Goal: Transaction & Acquisition: Book appointment/travel/reservation

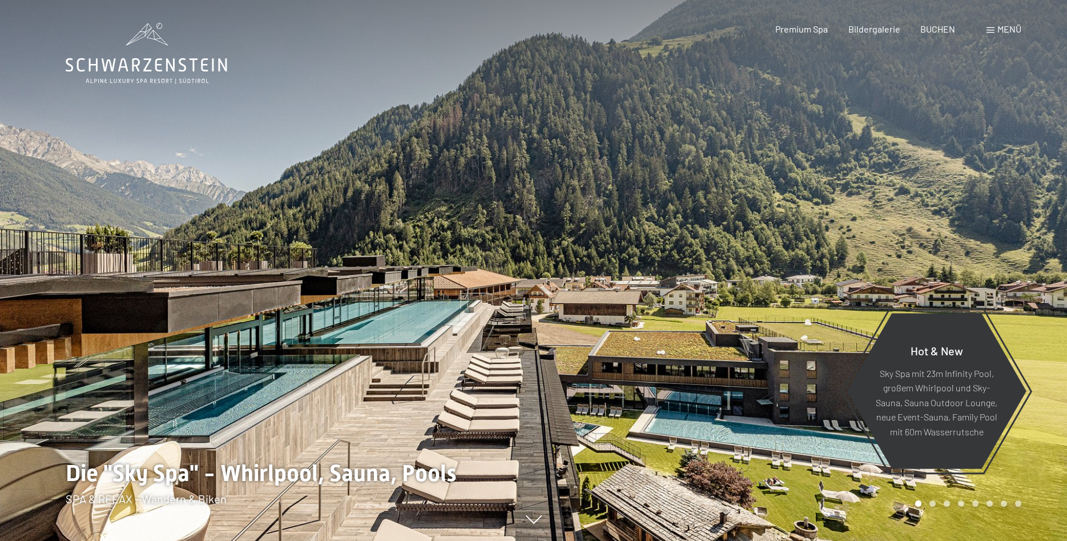
click at [1010, 26] on span "Menü" at bounding box center [1010, 28] width 24 height 11
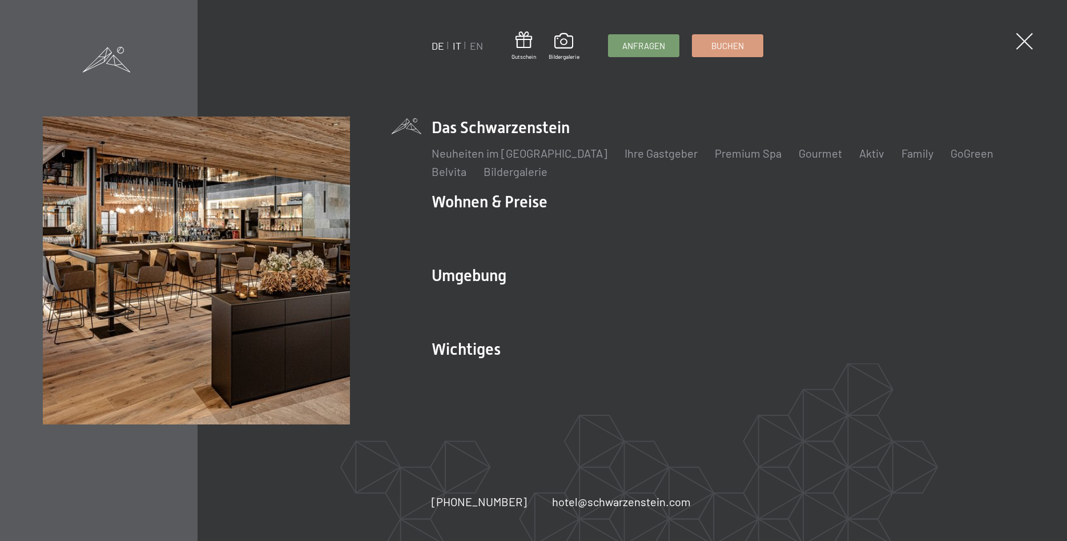
click at [458, 41] on link "IT" at bounding box center [457, 45] width 9 height 13
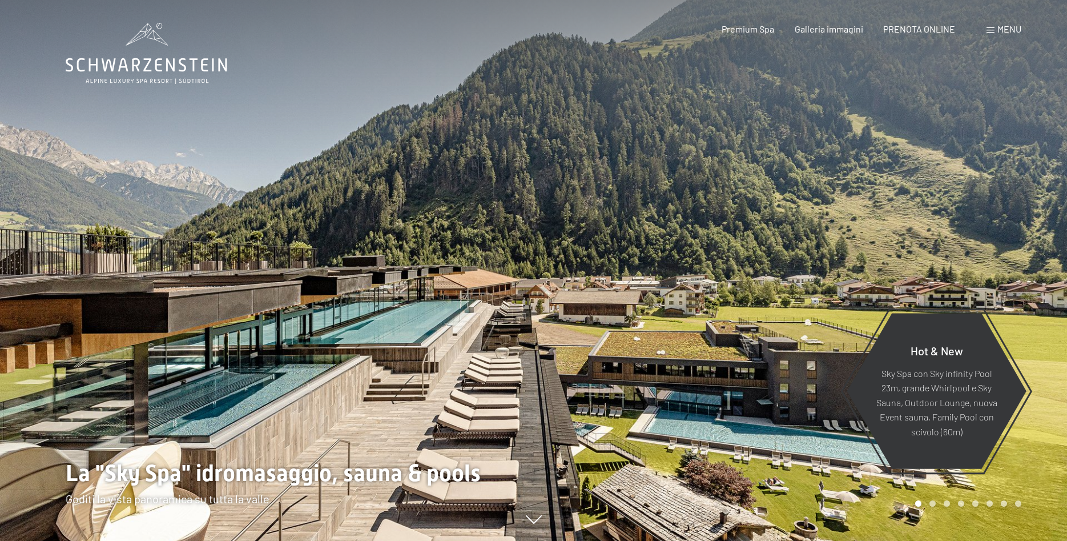
click at [1005, 30] on span "Menu" at bounding box center [1010, 28] width 24 height 11
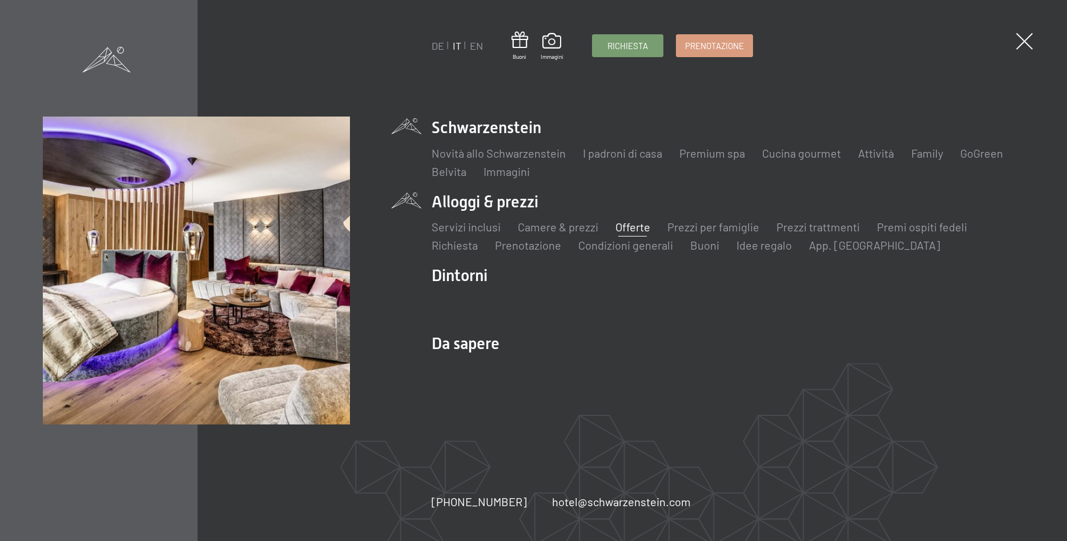
click at [624, 224] on link "Offerte" at bounding box center [633, 227] width 35 height 14
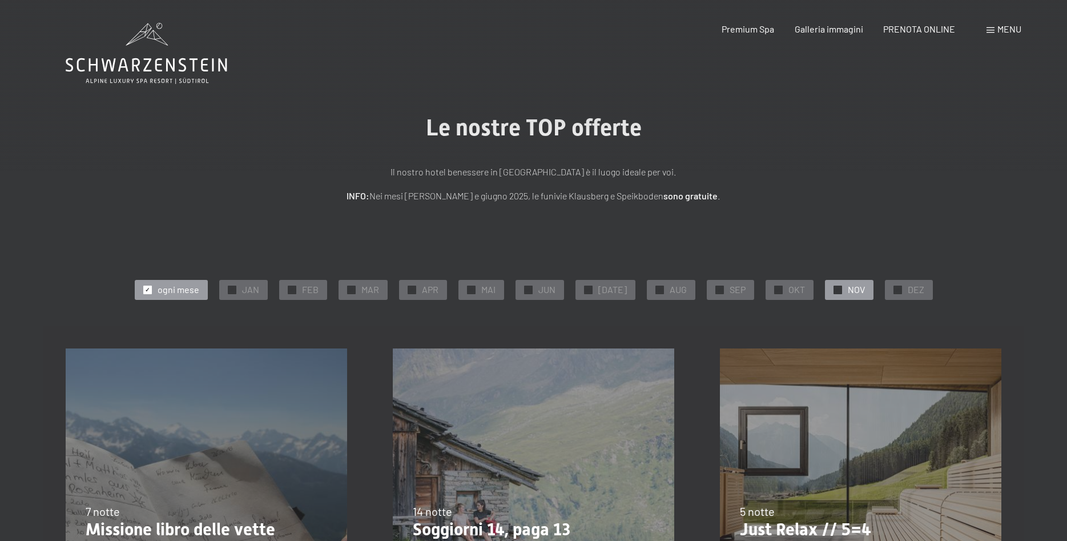
click at [834, 286] on div at bounding box center [838, 290] width 9 height 9
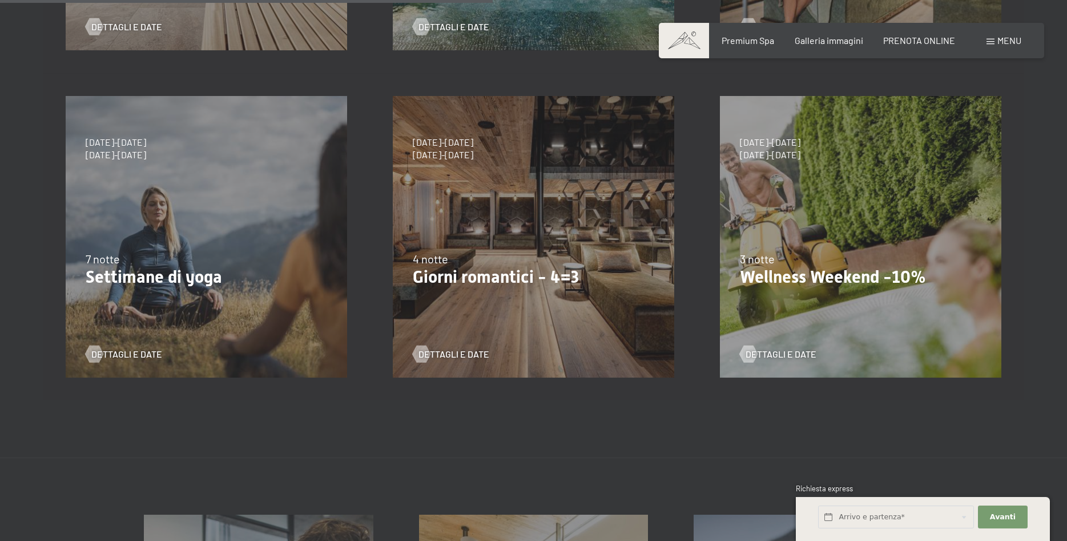
scroll to position [583, 0]
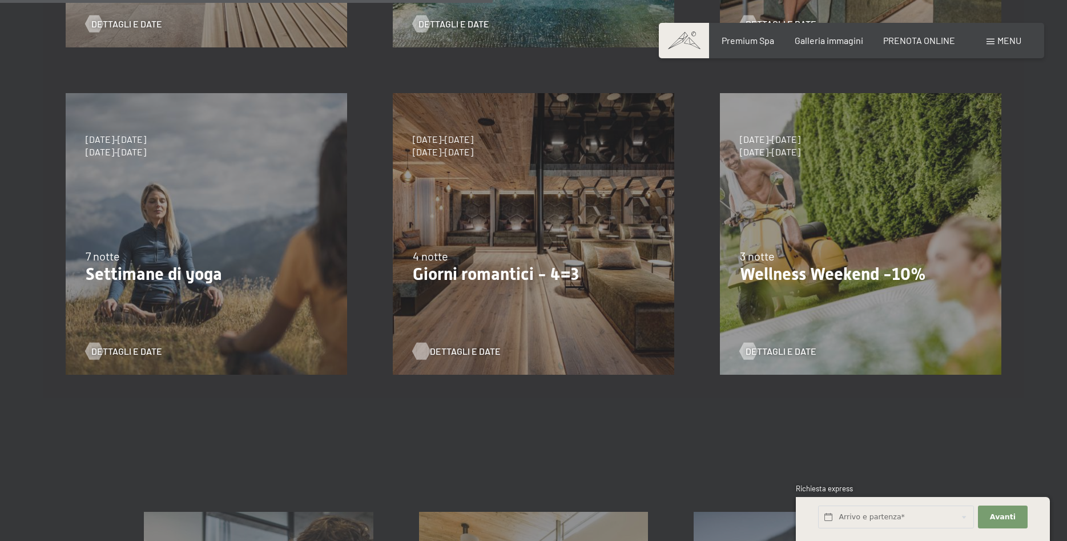
click at [470, 351] on span "Dettagli e Date" at bounding box center [465, 351] width 71 height 13
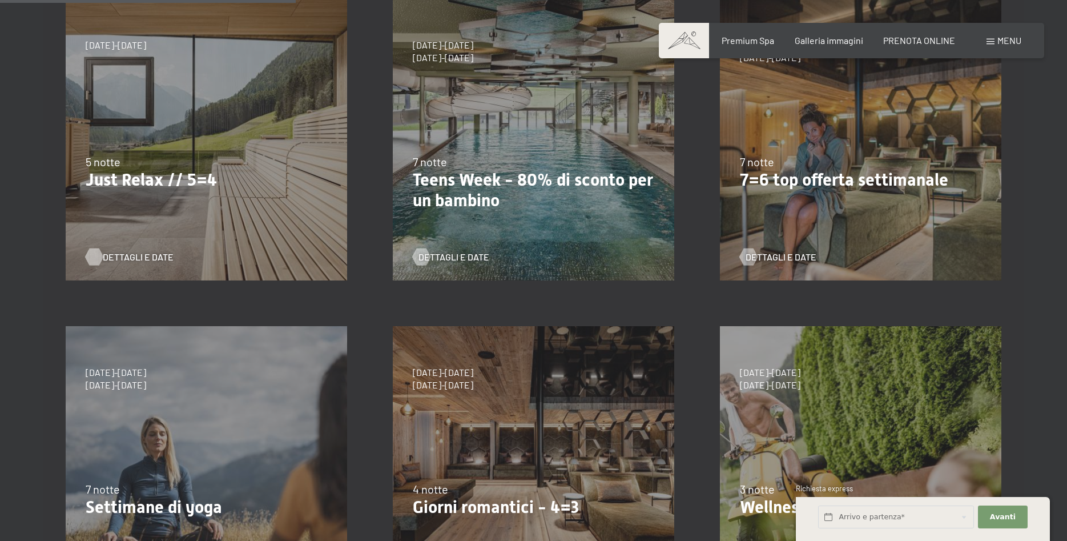
click at [129, 258] on span "Dettagli e Date" at bounding box center [138, 257] width 71 height 13
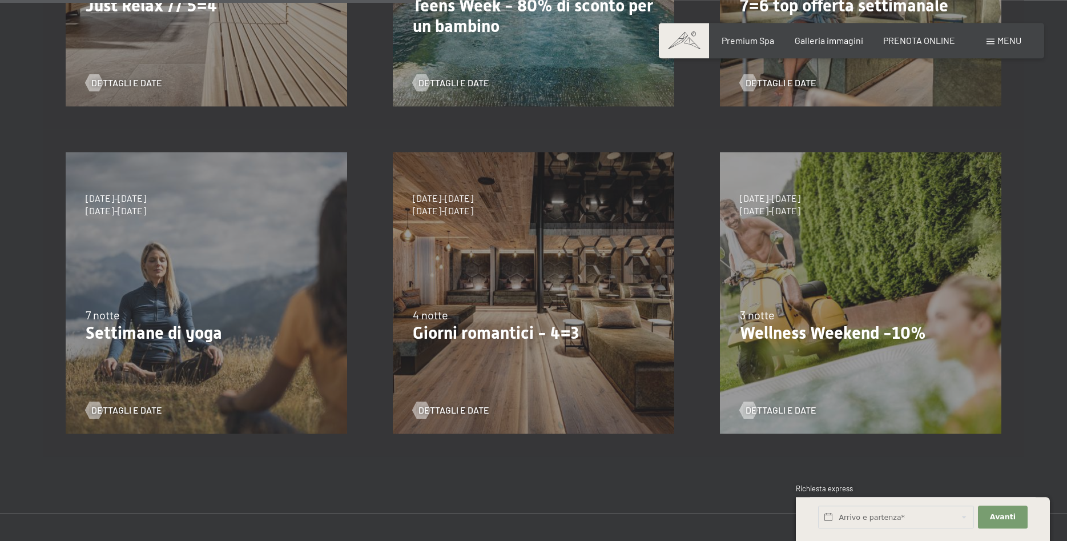
scroll to position [524, 0]
click at [481, 405] on span "Dettagli e Date" at bounding box center [465, 409] width 71 height 13
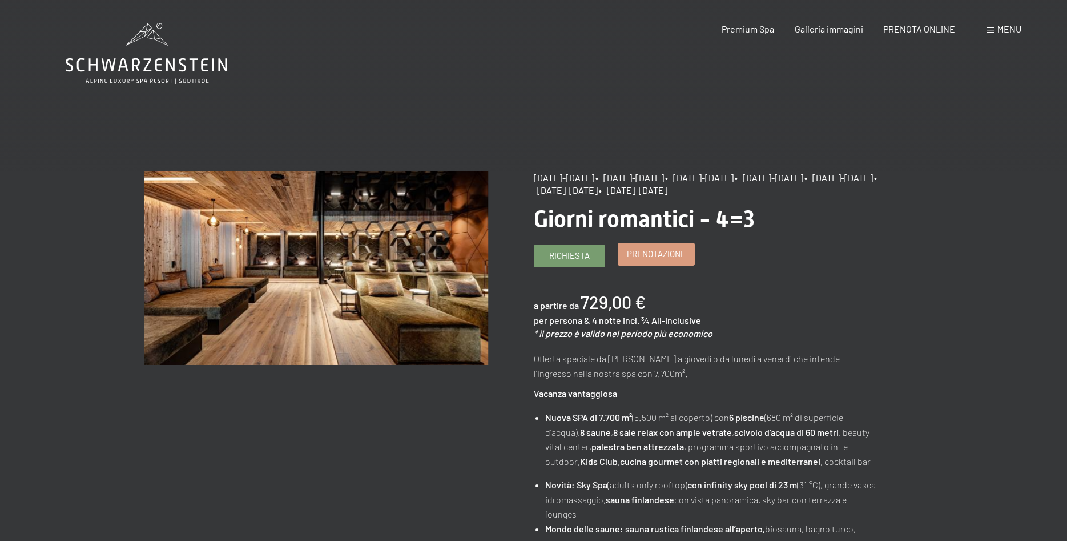
click at [668, 260] on span "Prenotazione" at bounding box center [656, 254] width 59 height 12
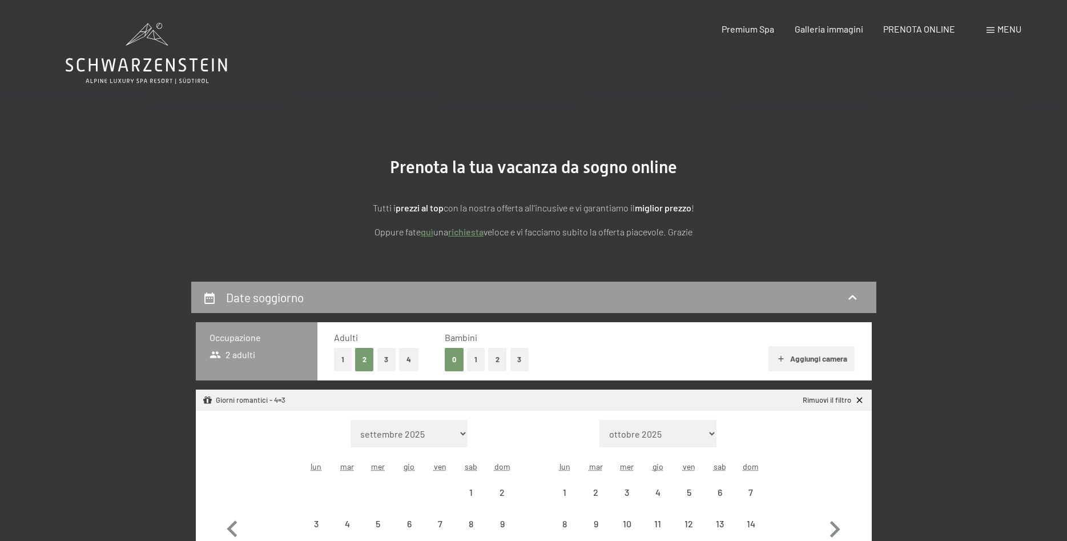
select select "[DATE]"
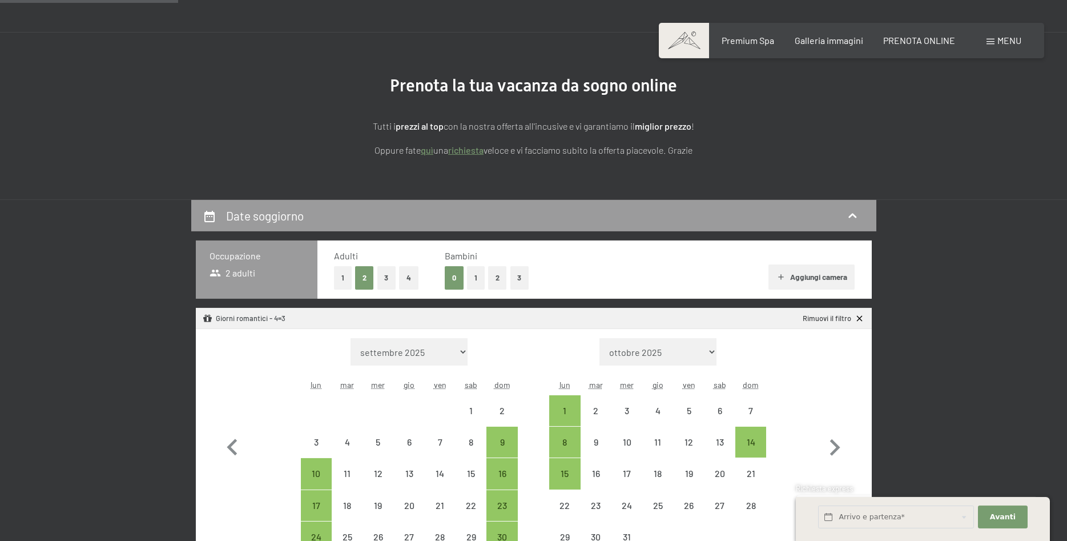
scroll to position [233, 0]
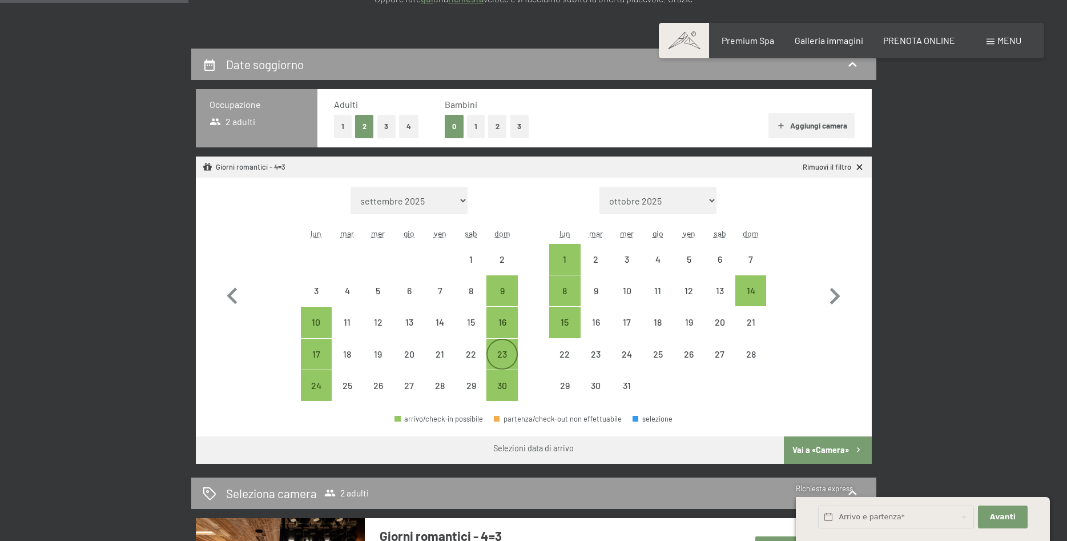
click at [505, 356] on div "23" at bounding box center [502, 364] width 29 height 29
select select "[DATE]"
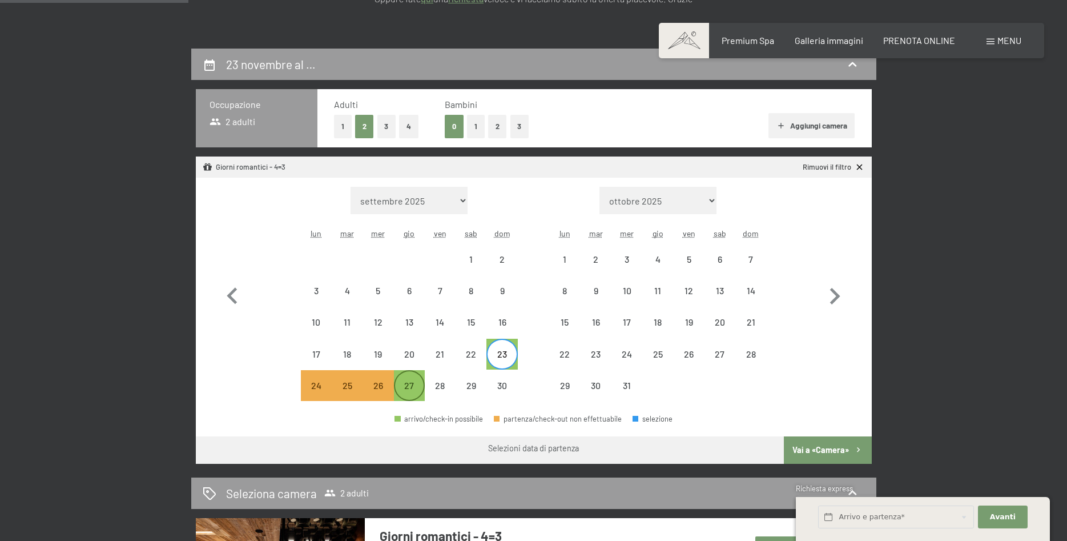
click at [418, 386] on div "27" at bounding box center [409, 395] width 29 height 29
select select "[DATE]"
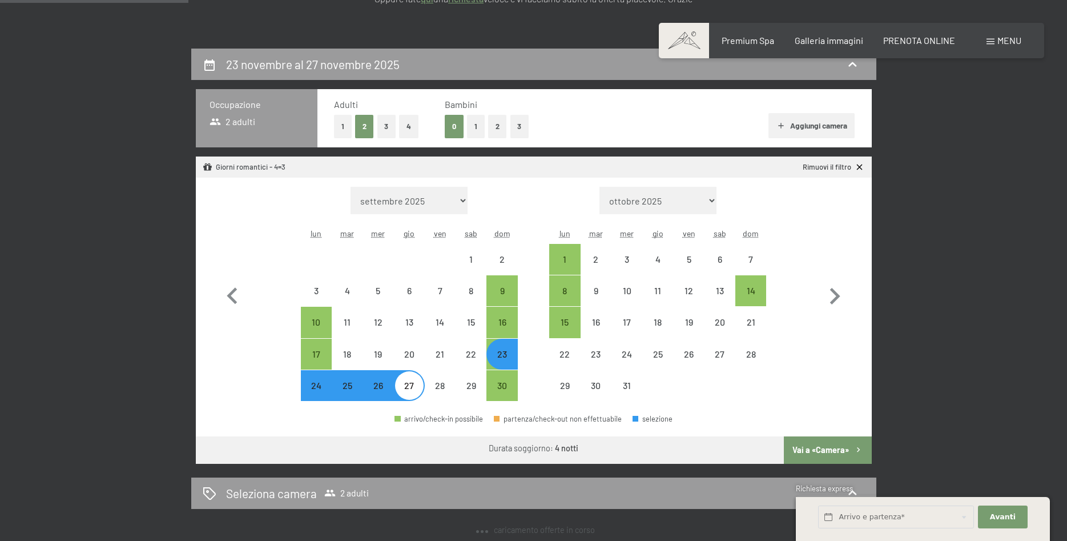
select select "[DATE]"
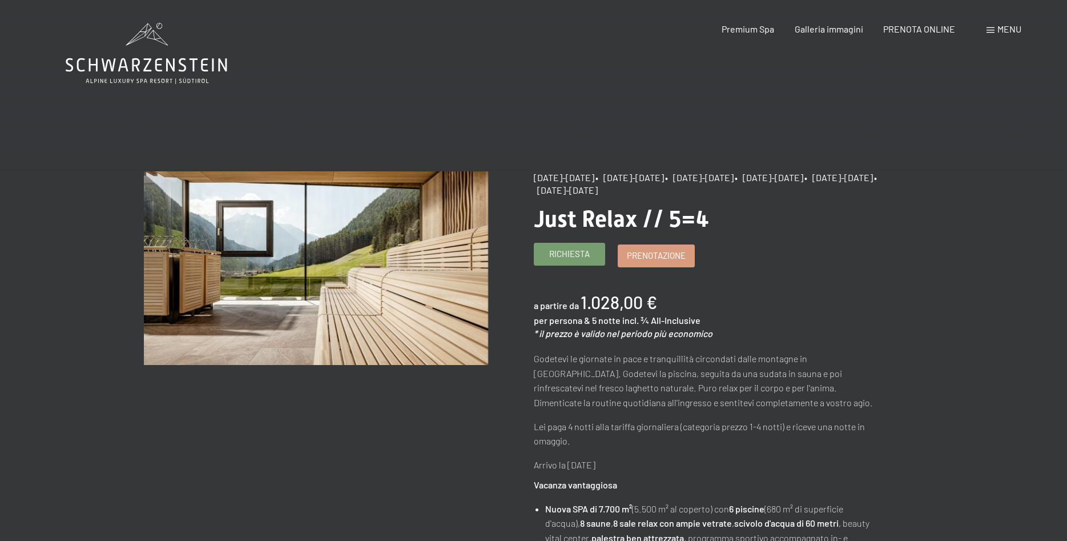
click at [569, 254] on span "Richiesta" at bounding box center [569, 254] width 41 height 12
click at [673, 251] on span "Prenotazione" at bounding box center [656, 254] width 59 height 12
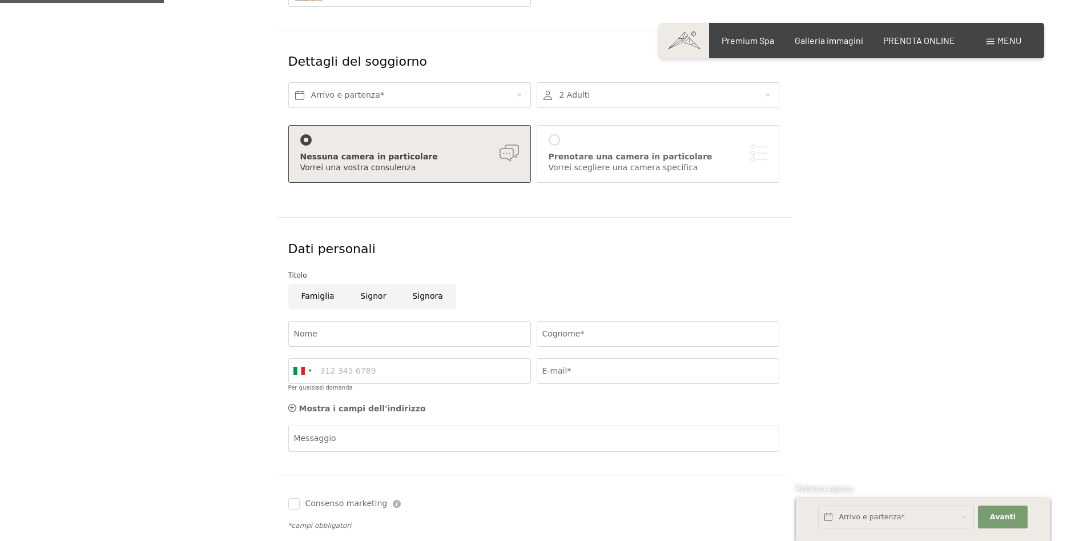
scroll to position [175, 0]
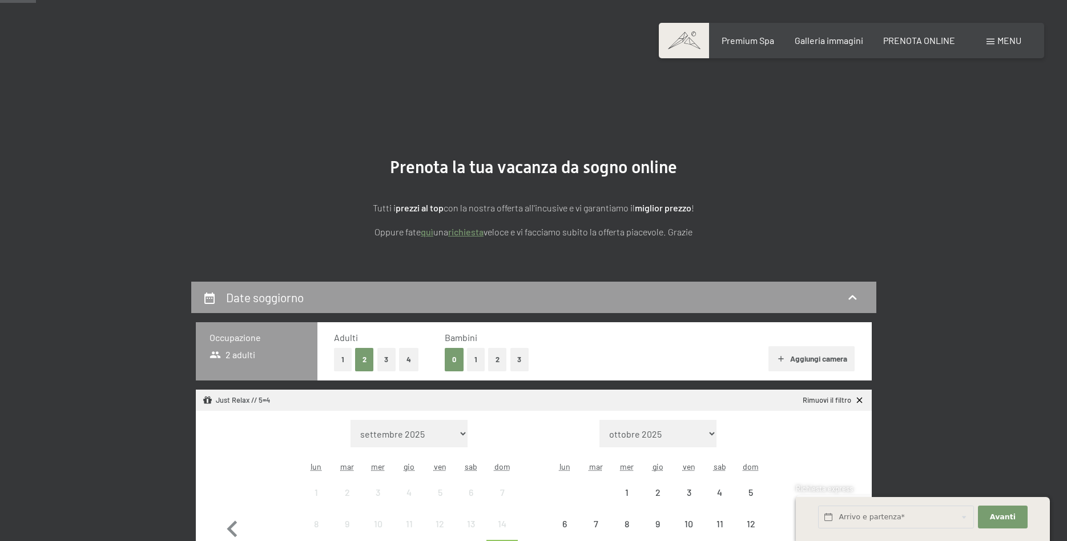
scroll to position [175, 0]
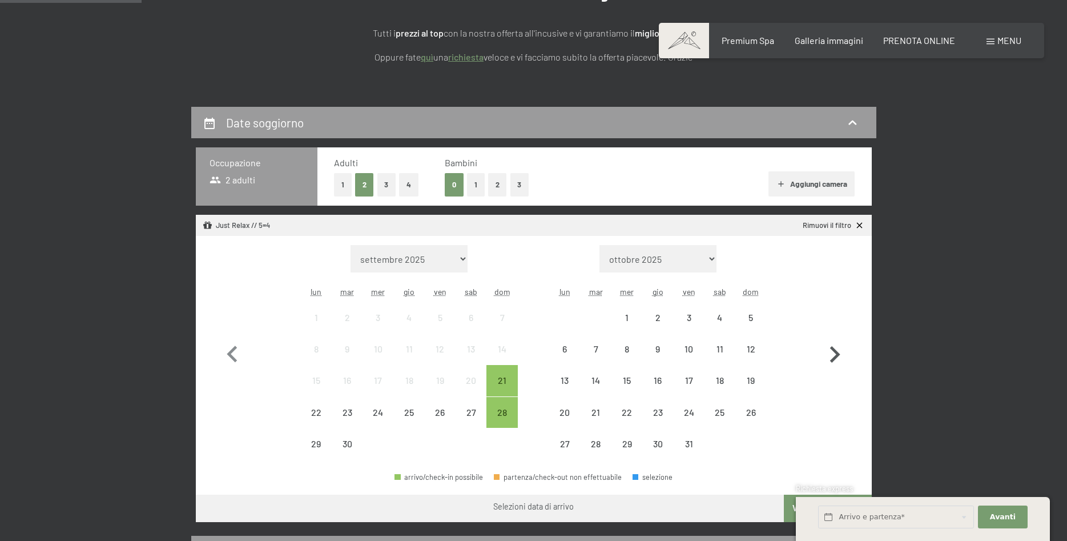
click at [837, 355] on icon "button" at bounding box center [835, 354] width 10 height 17
select select "2025-10-01"
select select "[DATE]"
select select "2025-10-01"
select select "[DATE]"
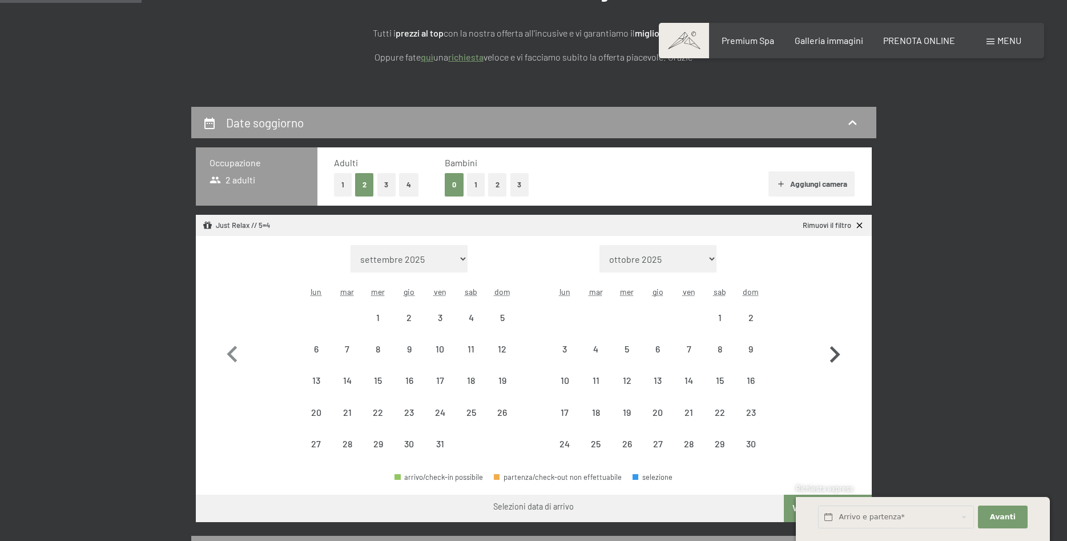
click at [837, 355] on icon "button" at bounding box center [835, 354] width 10 height 17
select select "[DATE]"
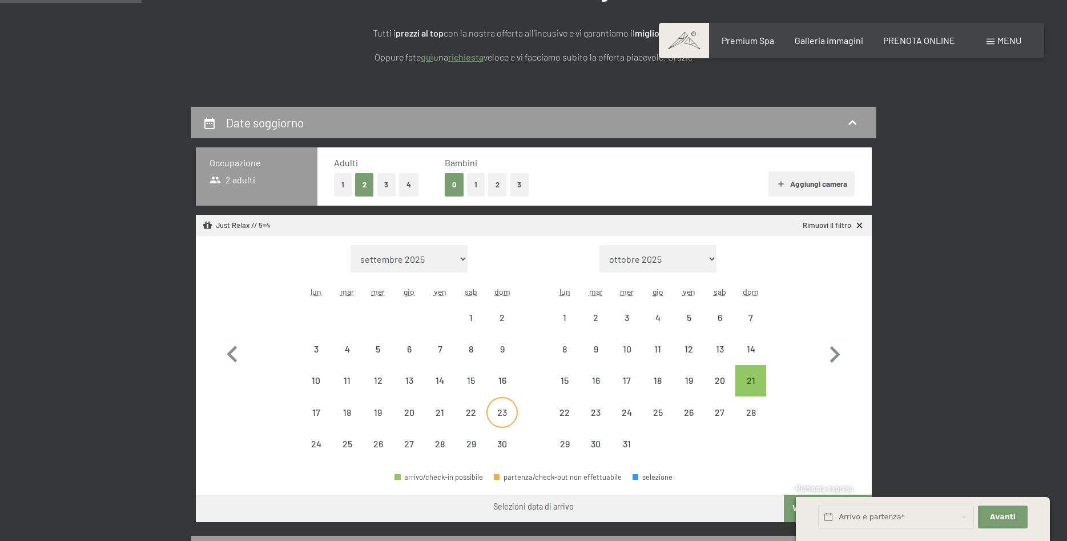
click at [497, 409] on div "23" at bounding box center [502, 422] width 29 height 29
select select "[DATE]"
click at [439, 444] on div "28" at bounding box center [440, 453] width 29 height 29
select select "[DATE]"
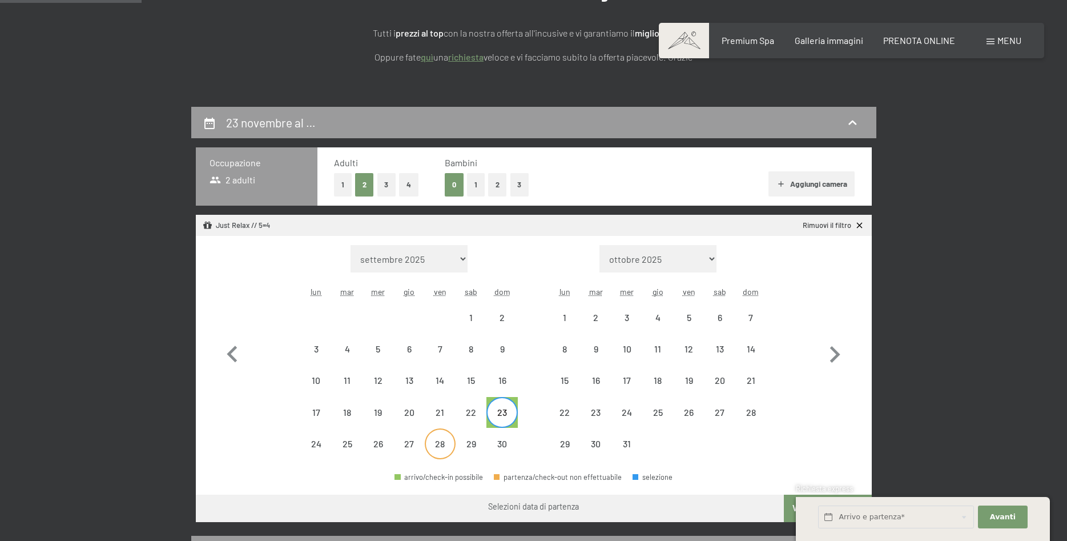
select select "[DATE]"
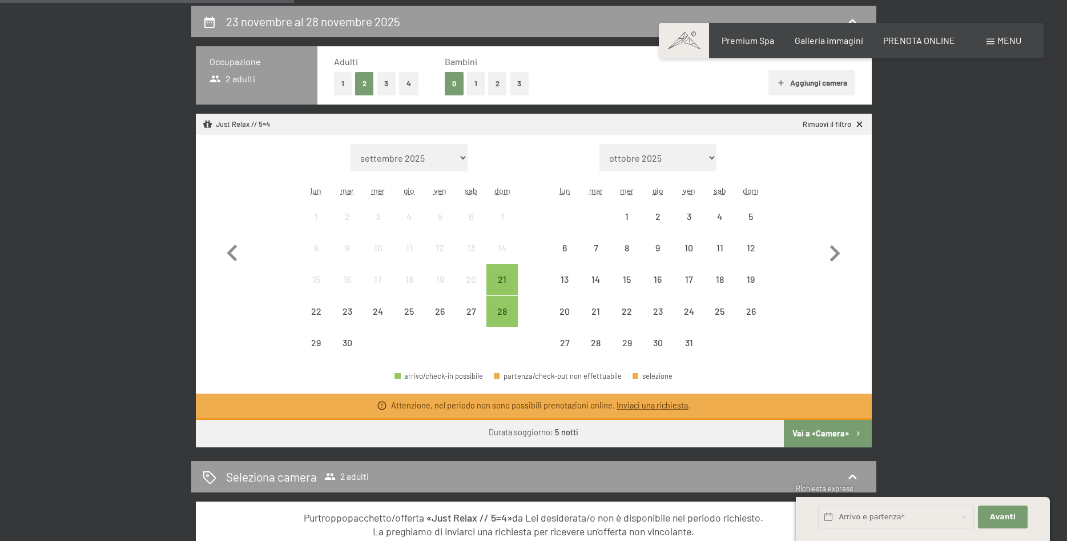
scroll to position [466, 0]
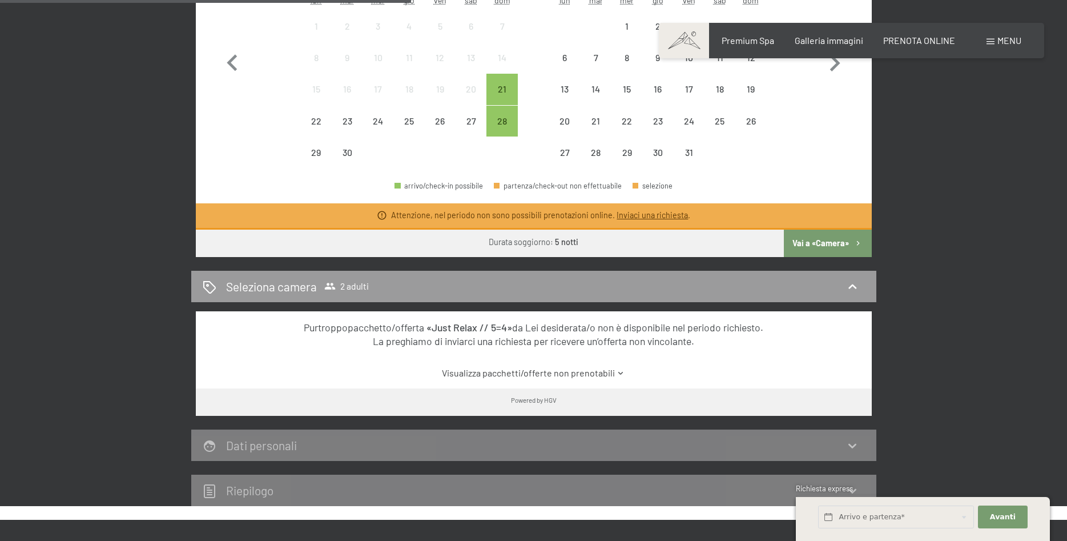
click at [467, 376] on link "Visualizza pacchetti/offerte non prenotabili" at bounding box center [534, 373] width 636 height 13
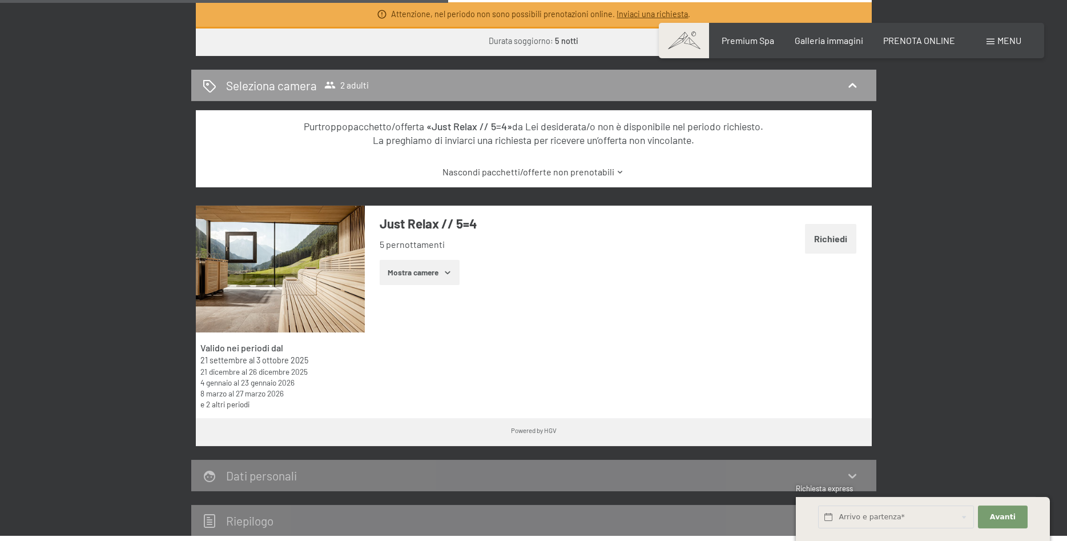
scroll to position [699, 0]
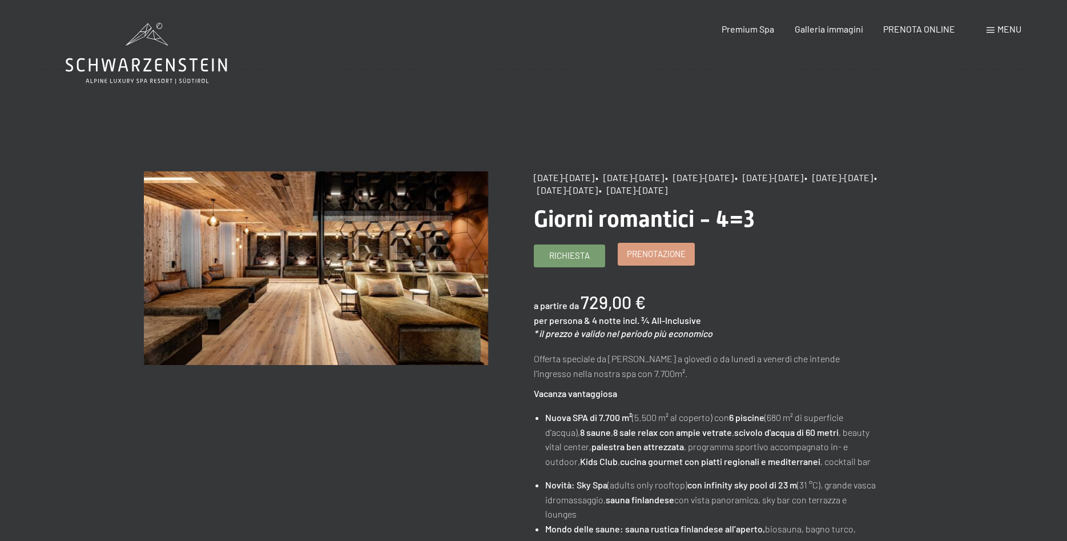
click at [680, 260] on span "Prenotazione" at bounding box center [656, 254] width 59 height 12
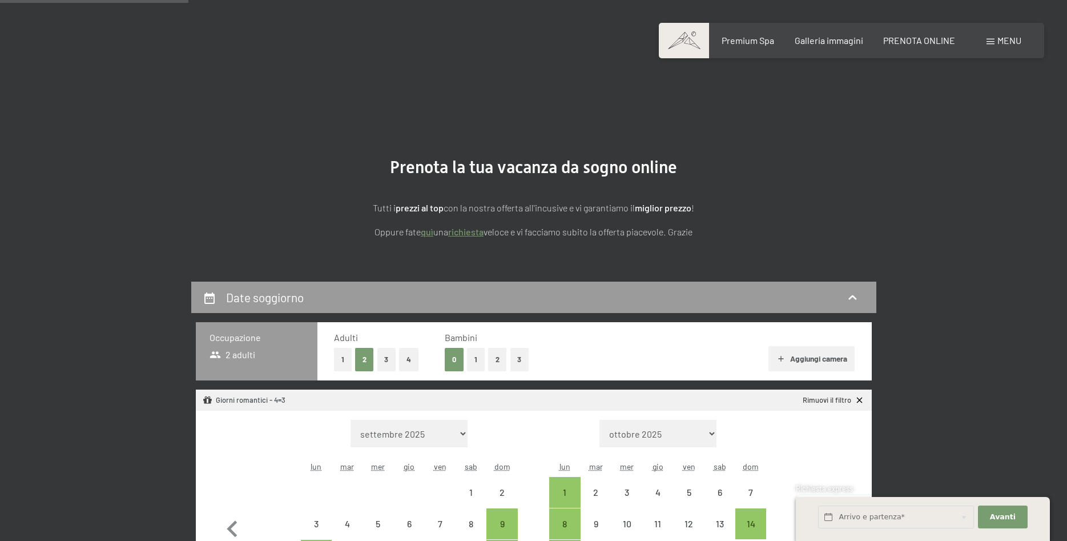
select select "[DATE]"
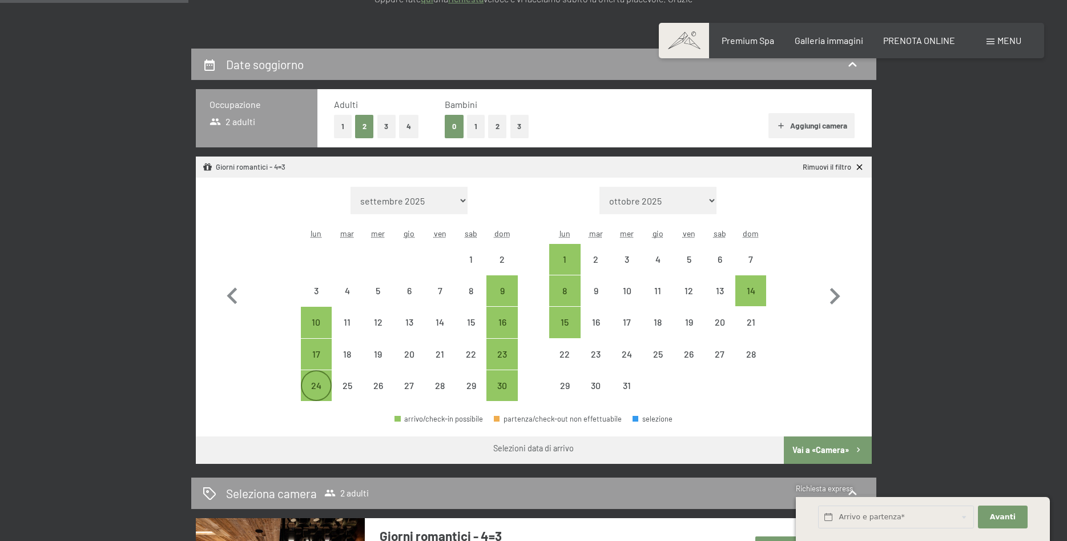
click at [323, 390] on div "24" at bounding box center [316, 395] width 29 height 29
select select "[DATE]"
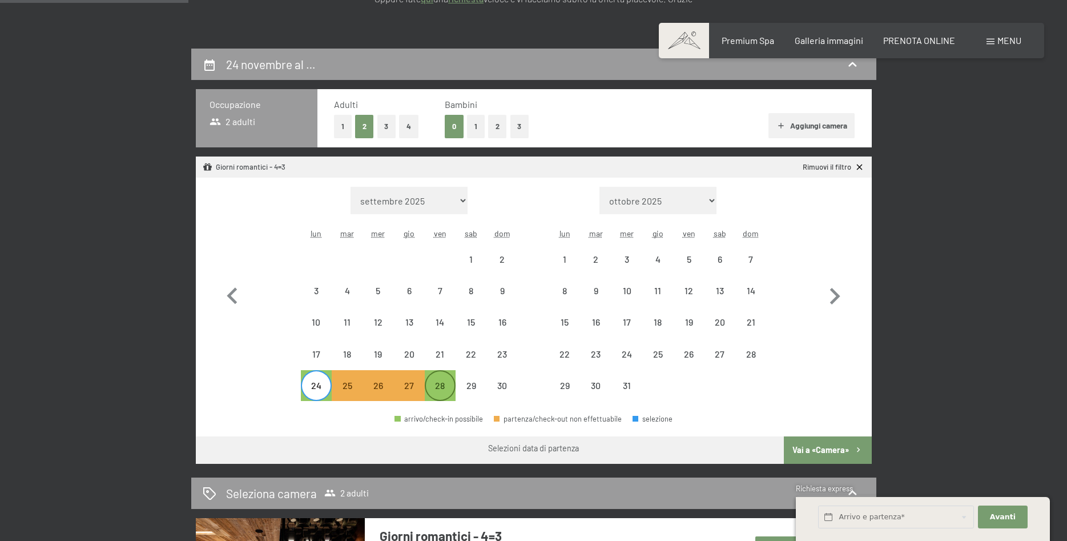
click at [440, 386] on div "28" at bounding box center [440, 395] width 29 height 29
select select "[DATE]"
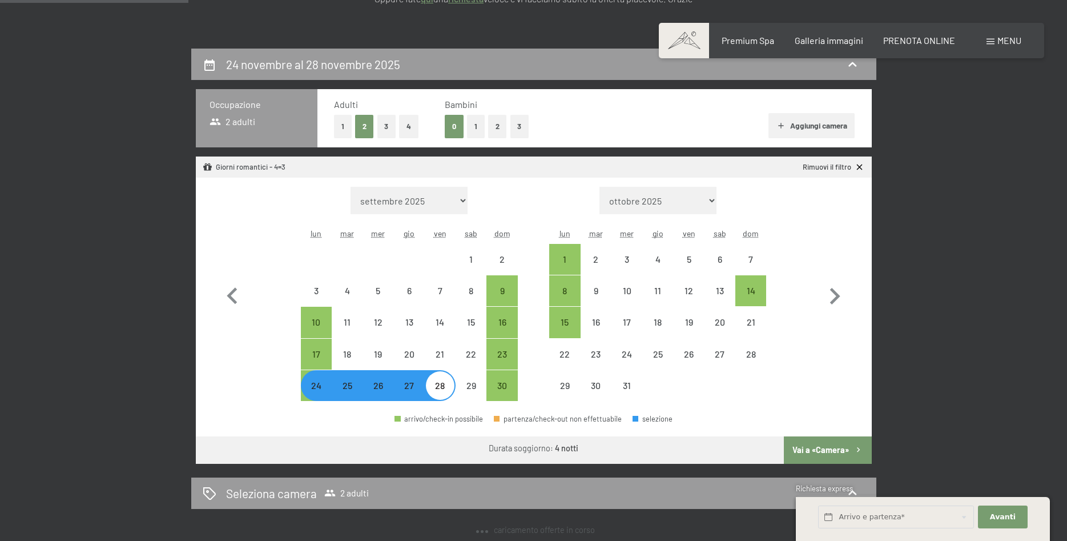
select select "[DATE]"
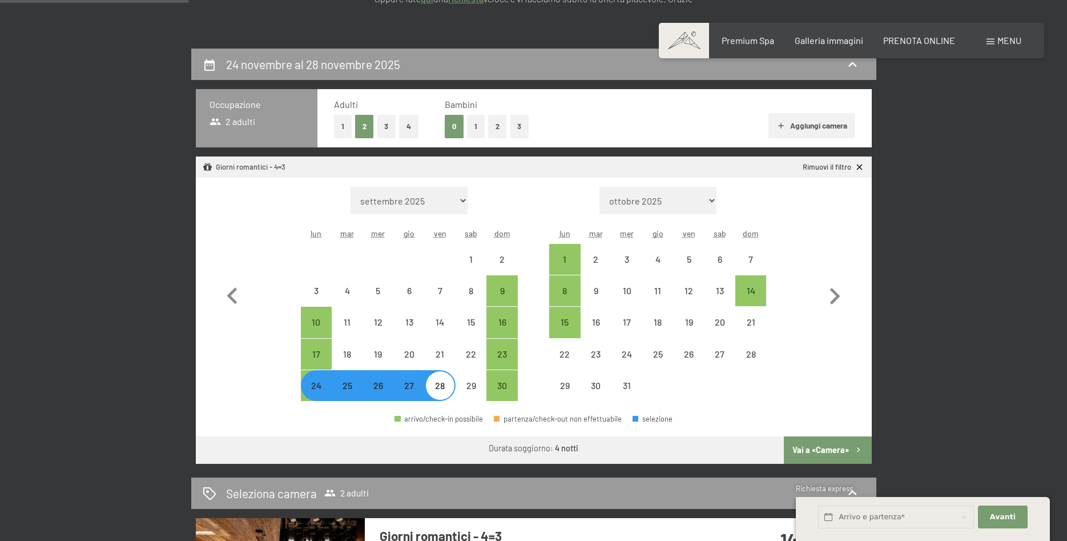
click at [834, 452] on button "Vai a «Camera»" at bounding box center [827, 449] width 87 height 27
select select "[DATE]"
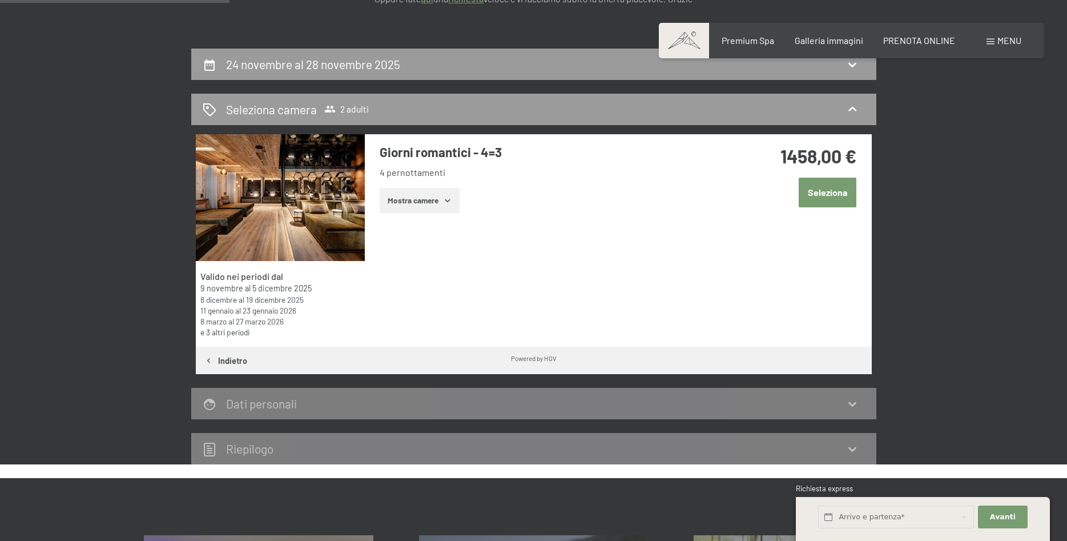
scroll to position [282, 0]
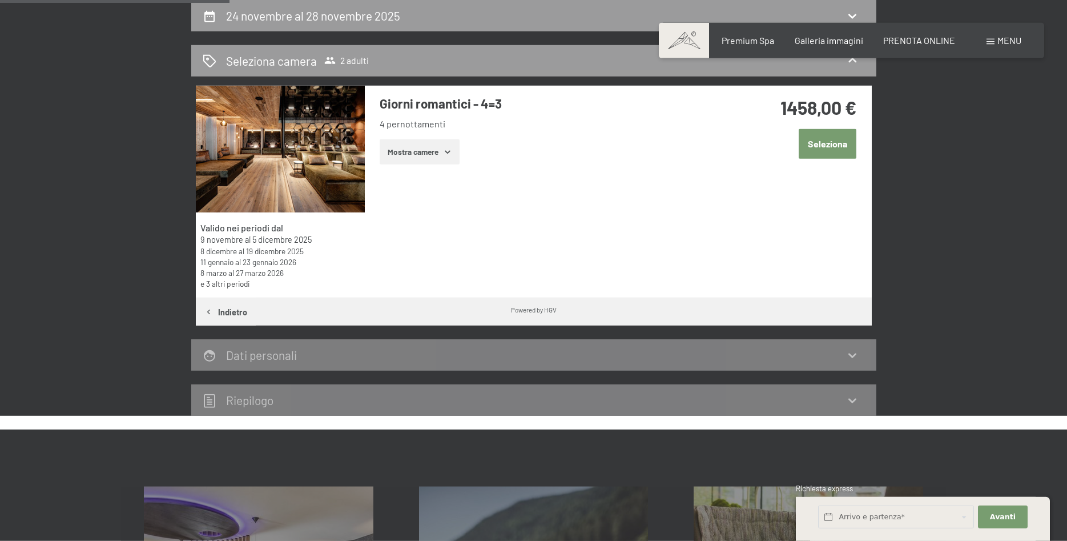
click at [422, 151] on button "Mostra camere" at bounding box center [420, 151] width 80 height 25
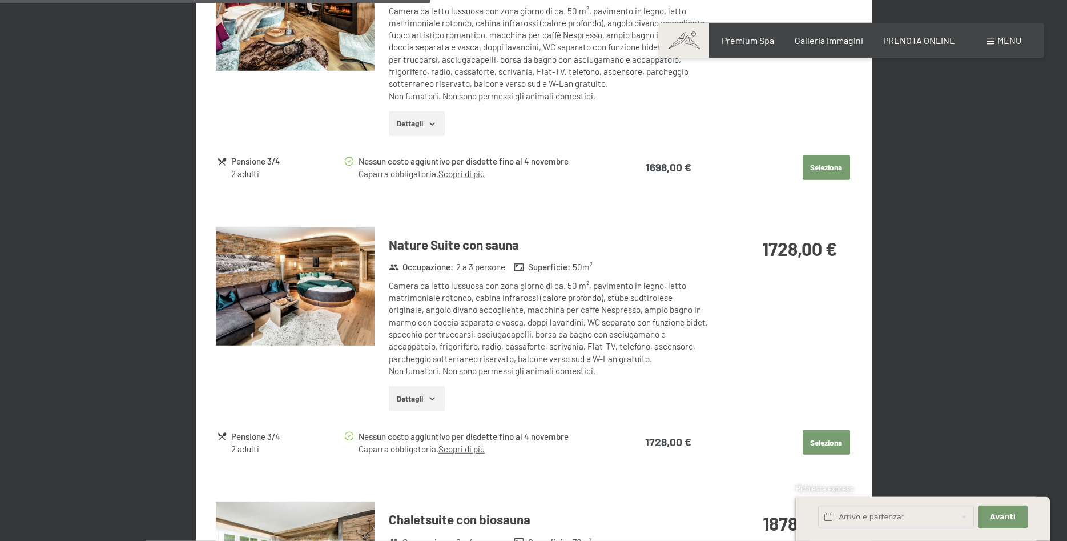
scroll to position [1155, 0]
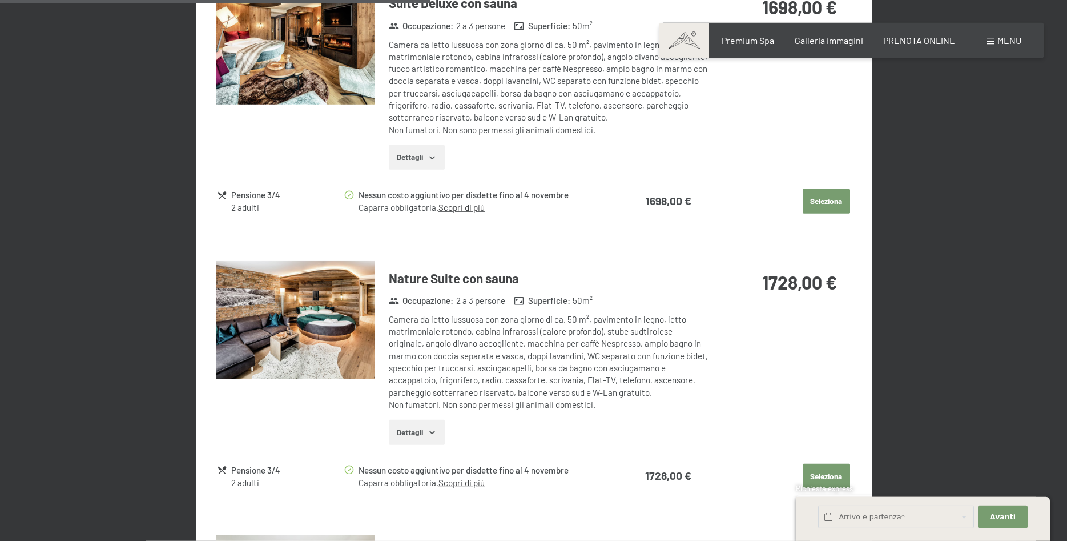
click at [438, 432] on button "Dettagli" at bounding box center [416, 432] width 55 height 25
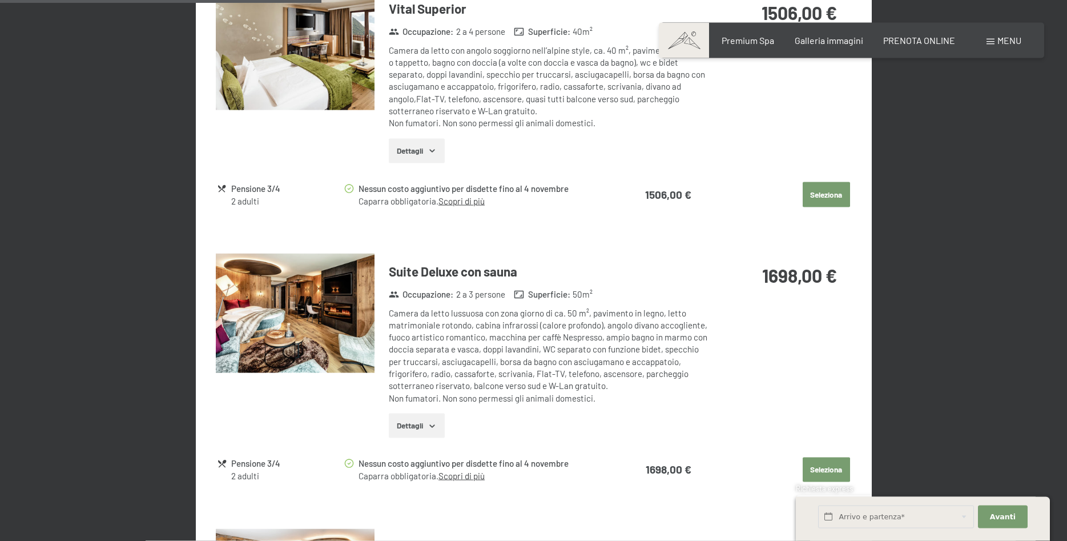
scroll to position [864, 0]
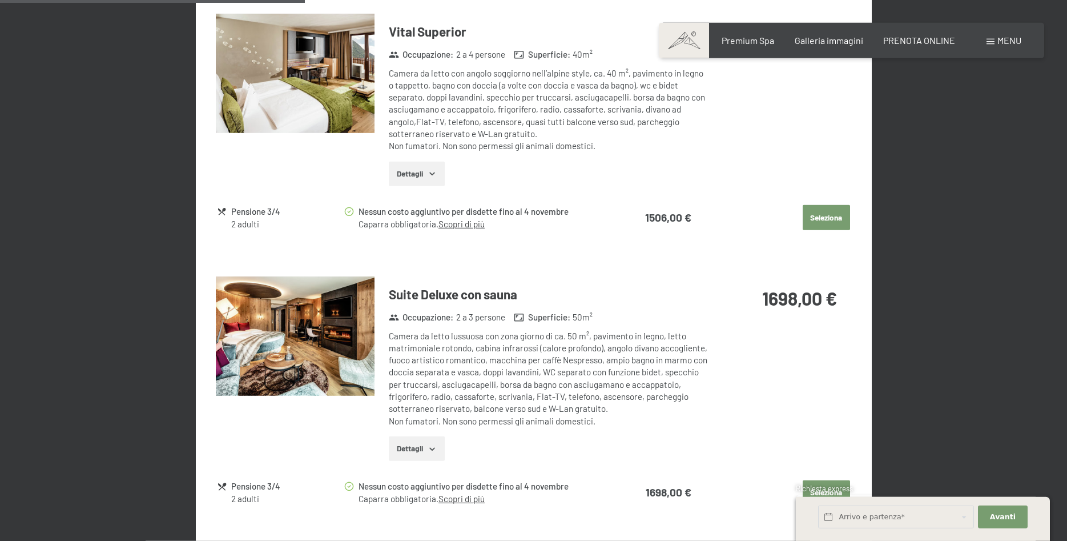
click at [422, 446] on button "Dettagli" at bounding box center [416, 448] width 55 height 25
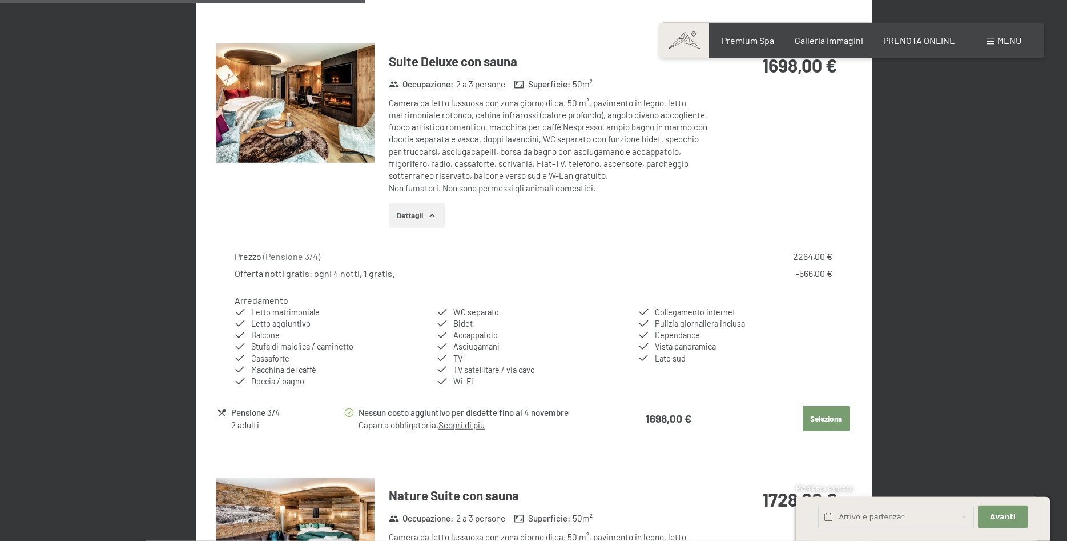
scroll to position [748, 0]
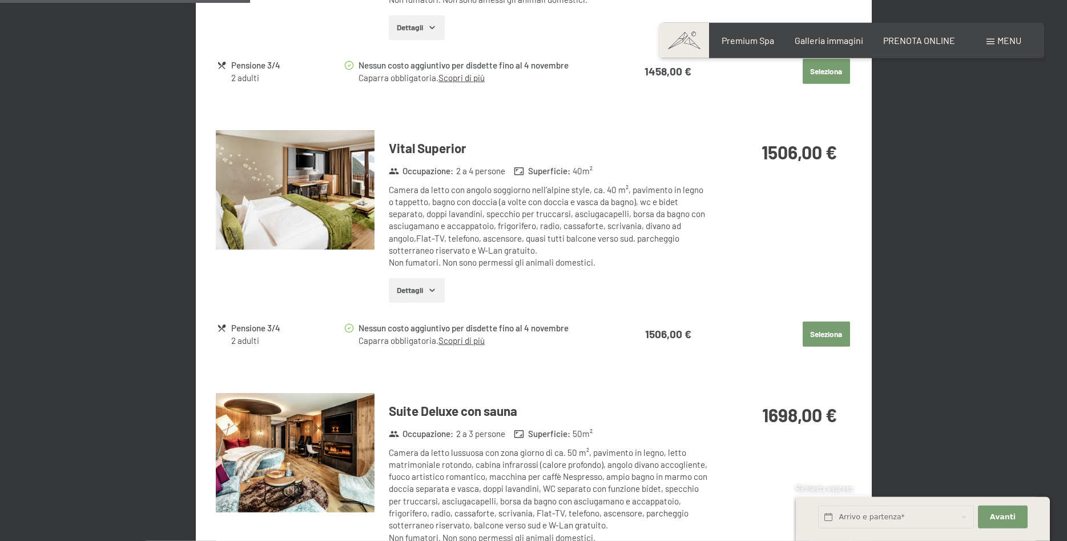
click at [429, 287] on icon "button" at bounding box center [432, 290] width 9 height 9
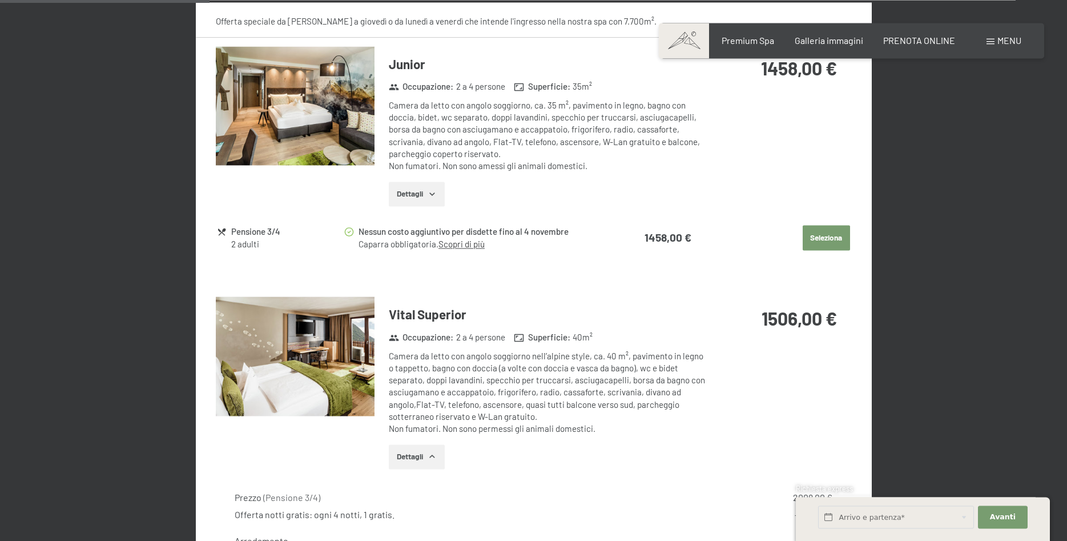
scroll to position [573, 0]
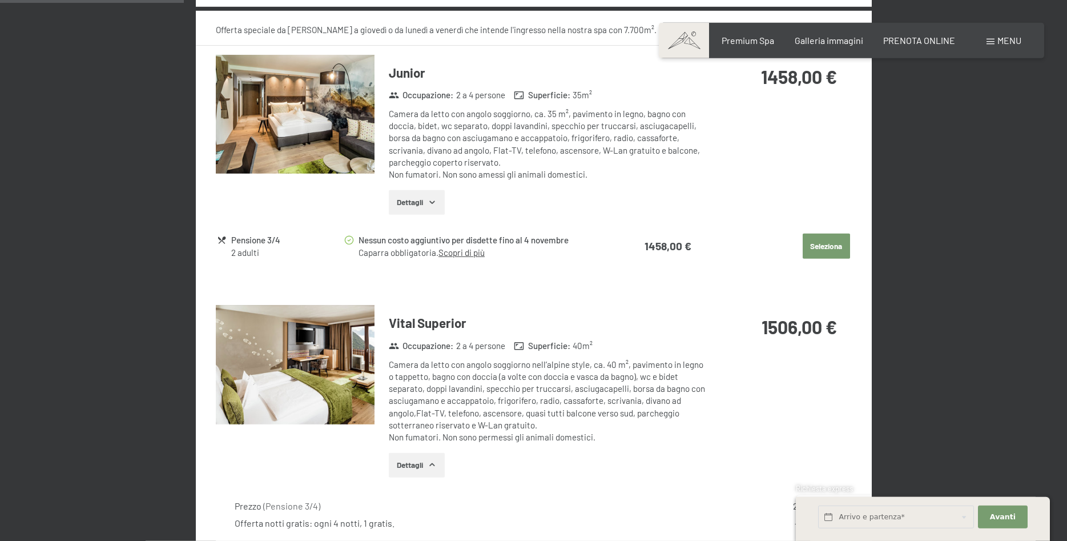
click at [433, 204] on icon "button" at bounding box center [432, 202] width 9 height 9
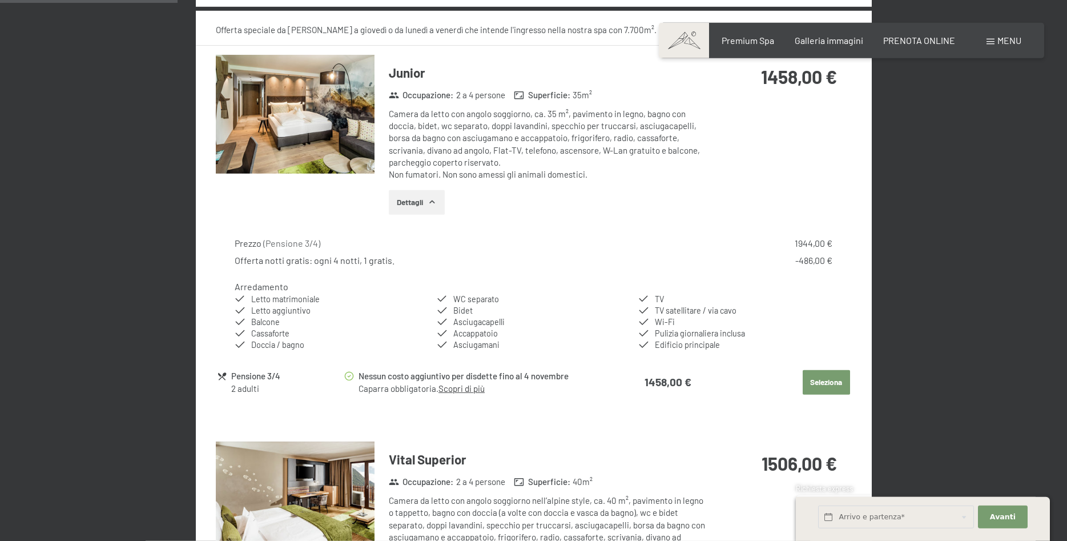
scroll to position [806, 0]
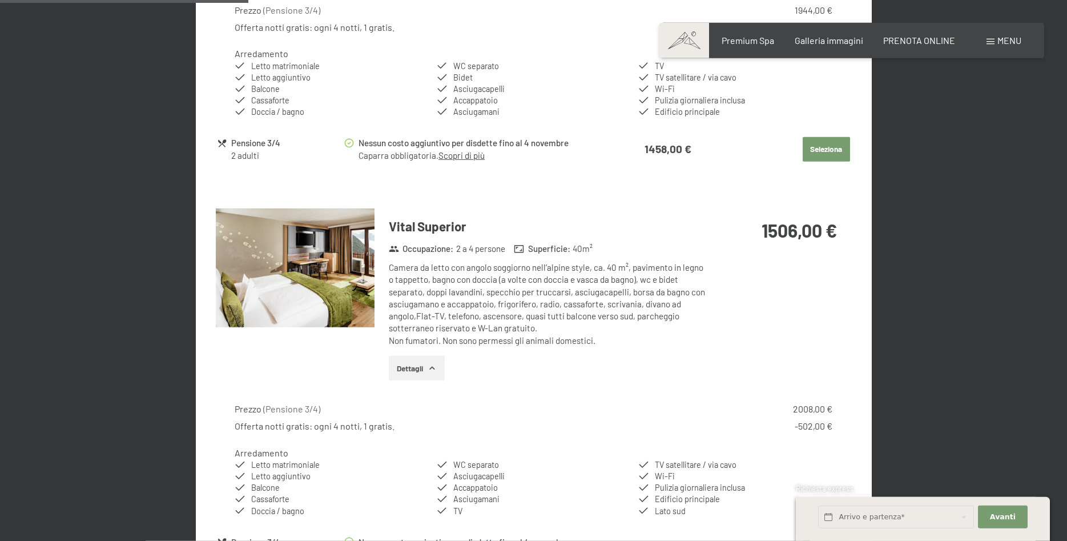
click at [339, 252] on img at bounding box center [295, 267] width 159 height 119
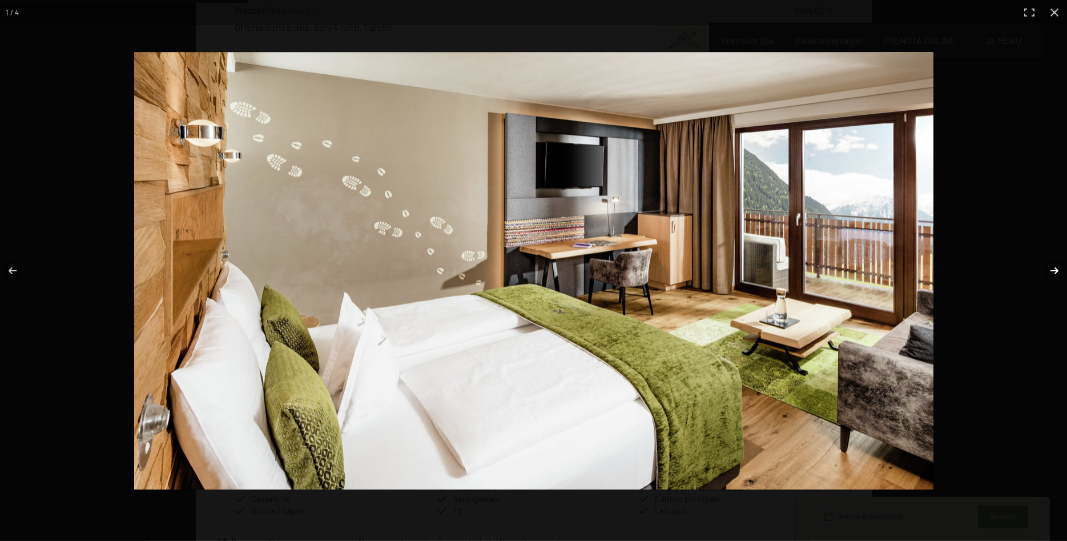
click at [1057, 272] on button "button" at bounding box center [1047, 270] width 40 height 57
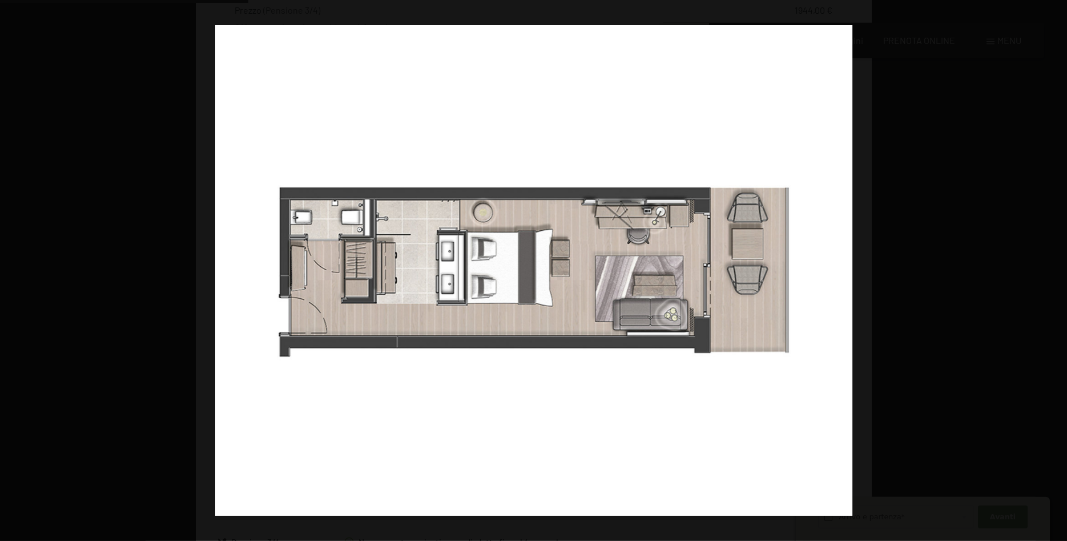
click at [1057, 272] on button "button" at bounding box center [1047, 270] width 40 height 57
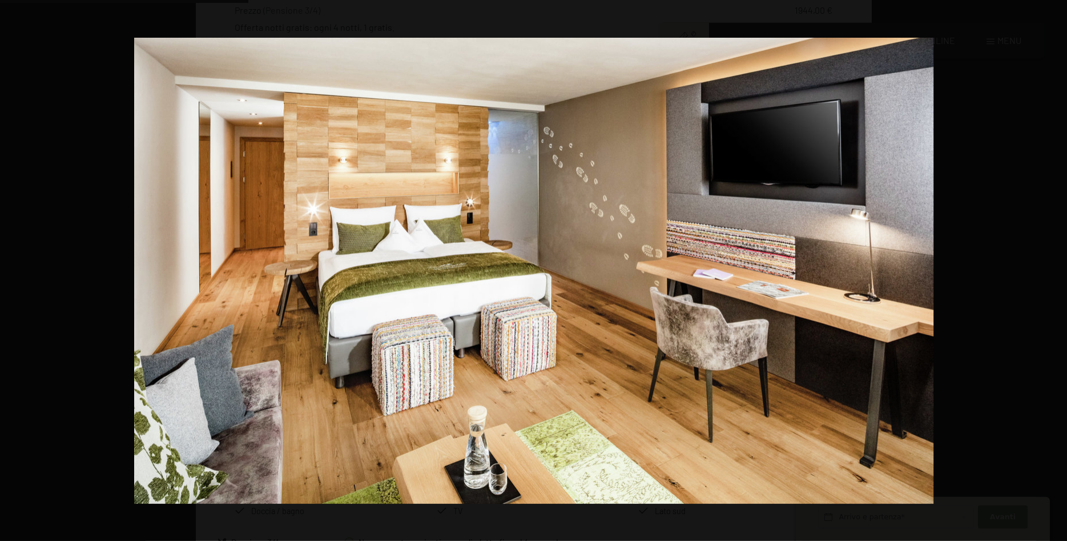
click at [1057, 272] on button "button" at bounding box center [1047, 270] width 40 height 57
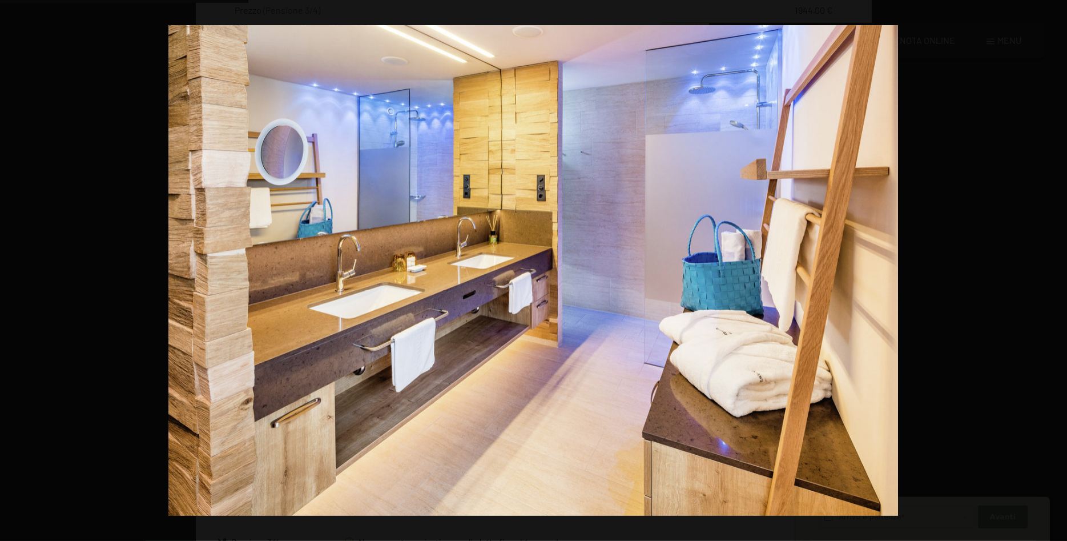
click at [1057, 272] on button "button" at bounding box center [1047, 270] width 40 height 57
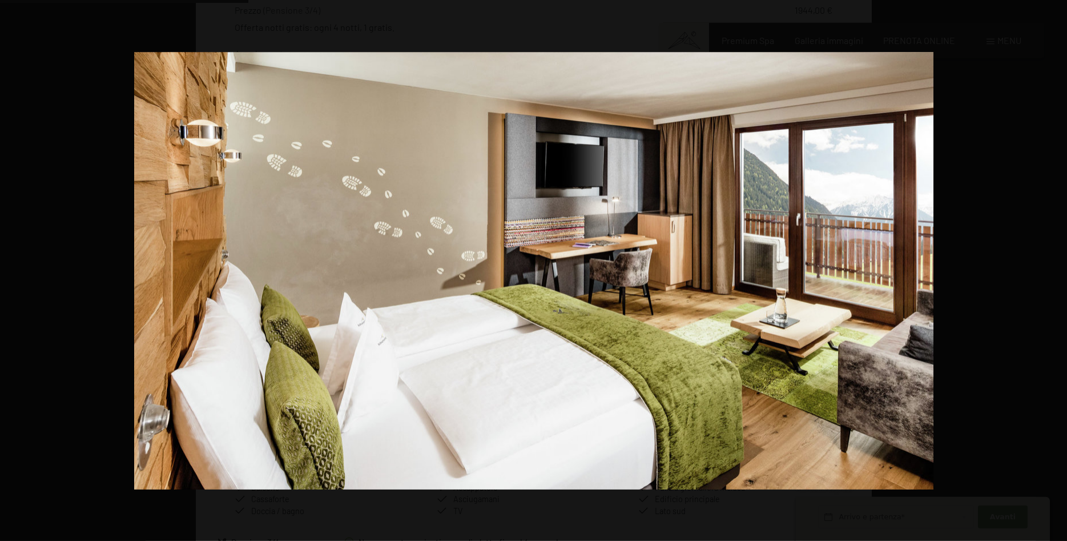
click at [1057, 272] on button "button" at bounding box center [1047, 270] width 40 height 57
